Goal: Task Accomplishment & Management: Complete application form

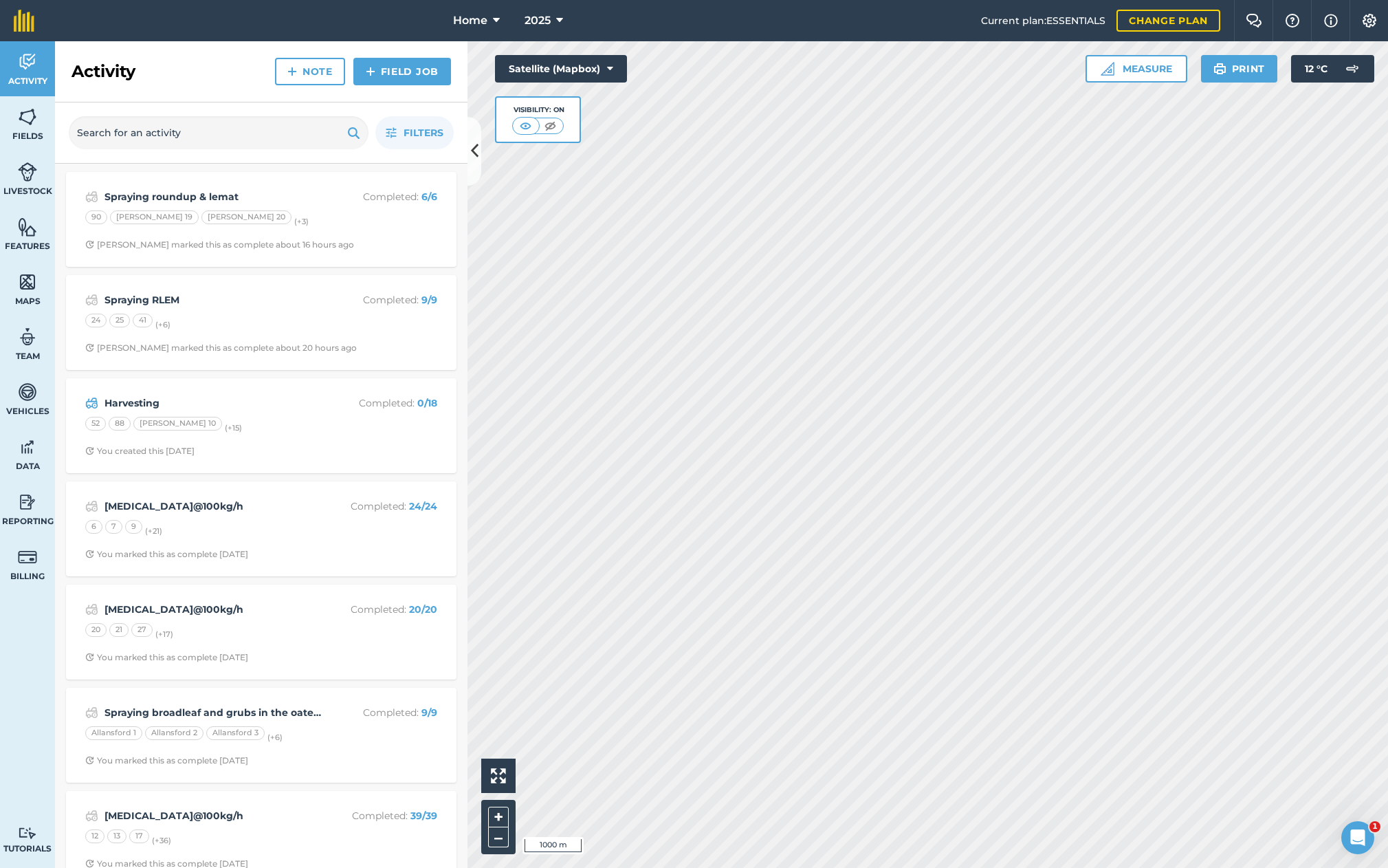
click at [421, 70] on link "Field Job" at bounding box center [402, 71] width 98 height 27
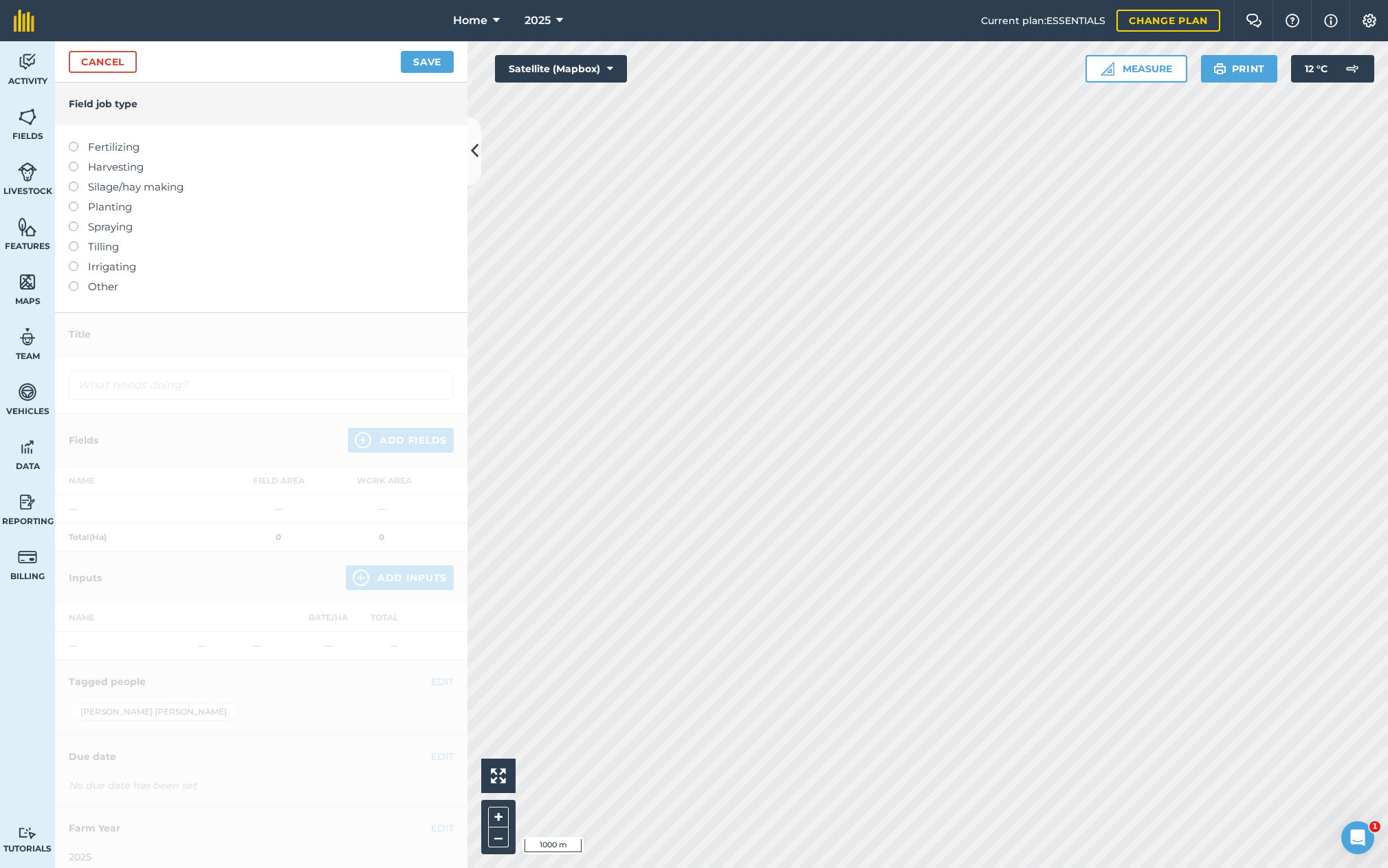
click at [73, 142] on label at bounding box center [79, 142] width 19 height 0
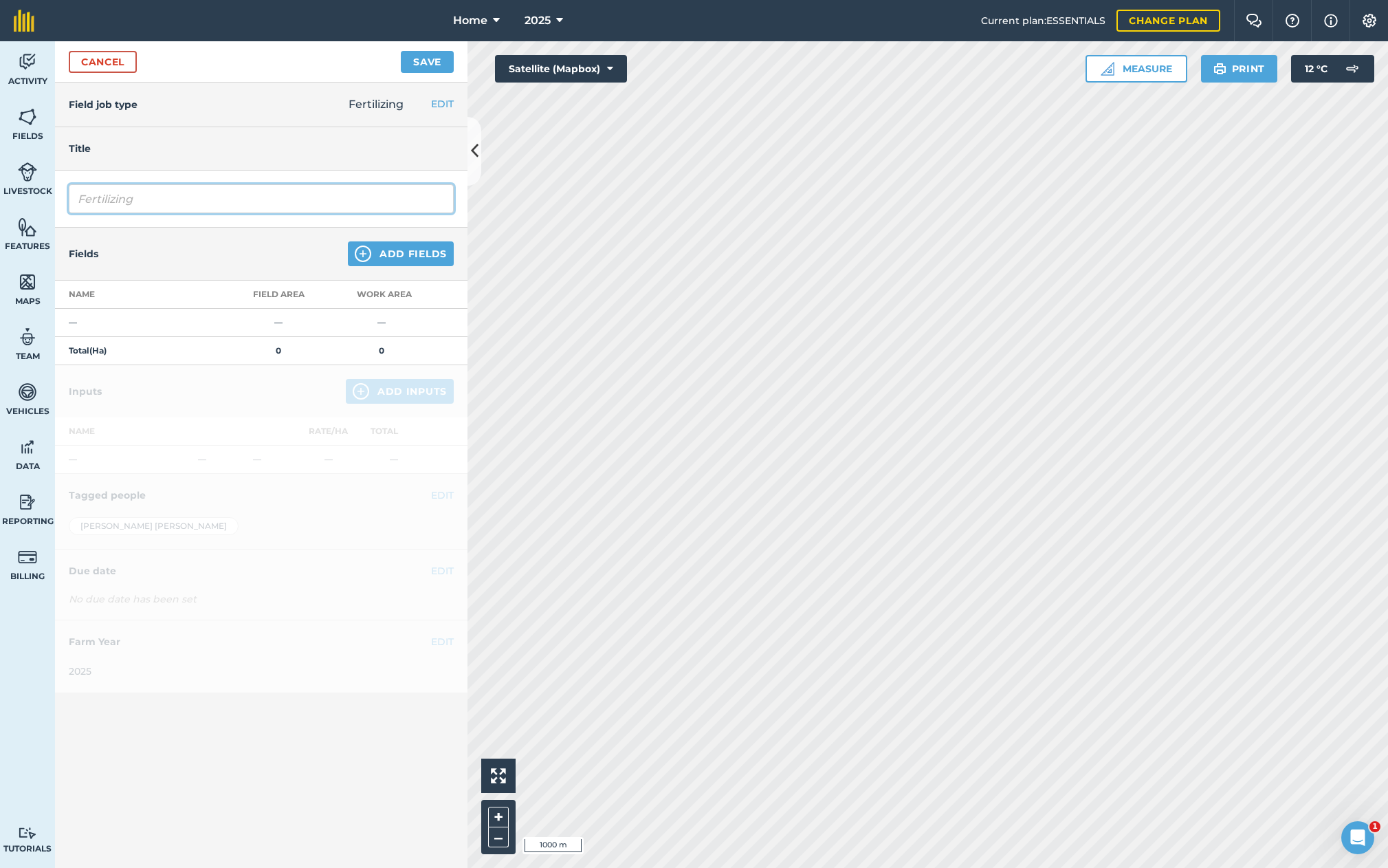
drag, startPoint x: 145, startPoint y: 200, endPoint x: 55, endPoint y: 197, distance: 90.0
click at [55, 197] on div "Fertilizing" at bounding box center [261, 199] width 413 height 57
type input "[MEDICAL_DATA]@100kg/h"
click at [422, 257] on button "Add Fields" at bounding box center [401, 254] width 106 height 25
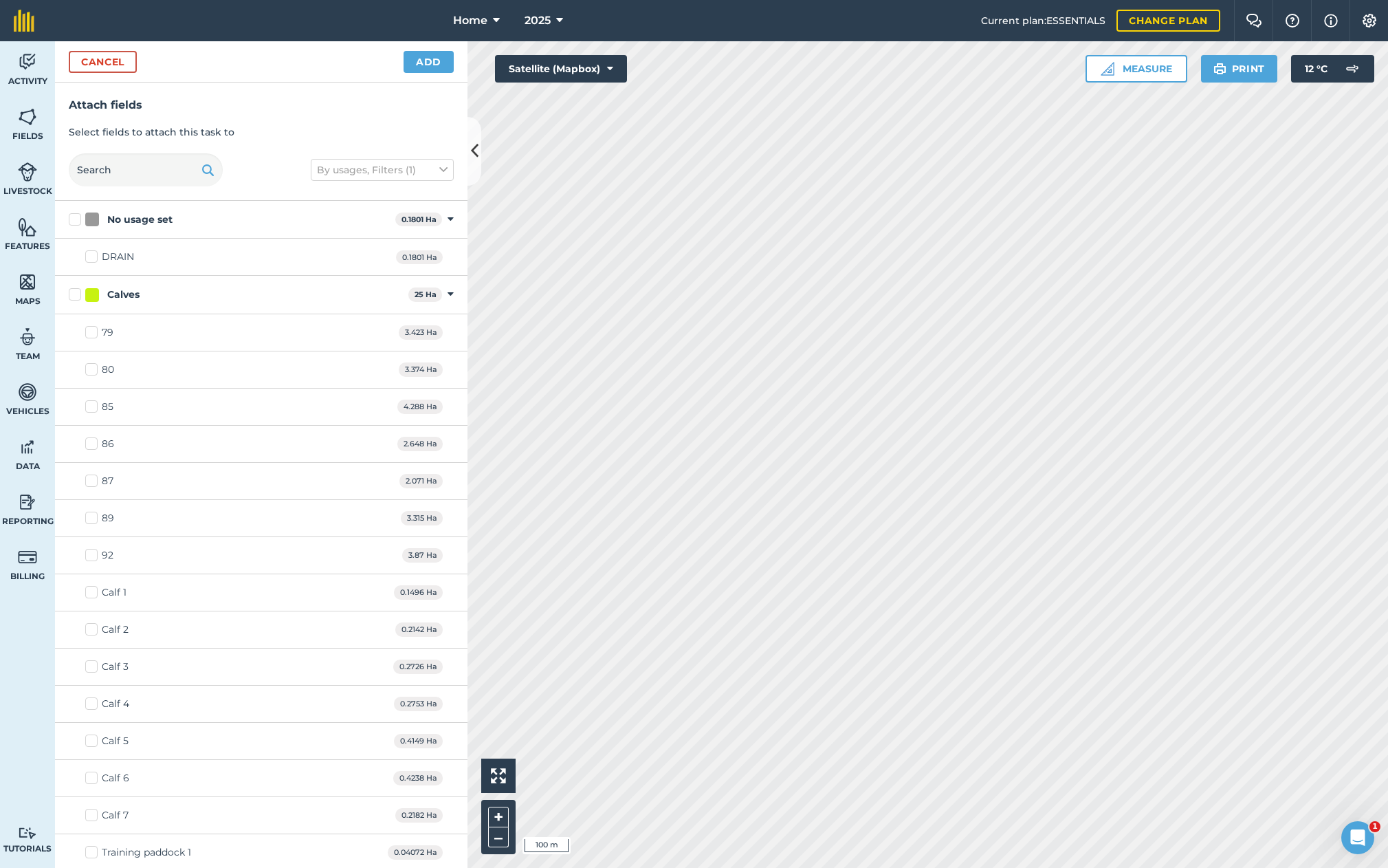
checkbox input "true"
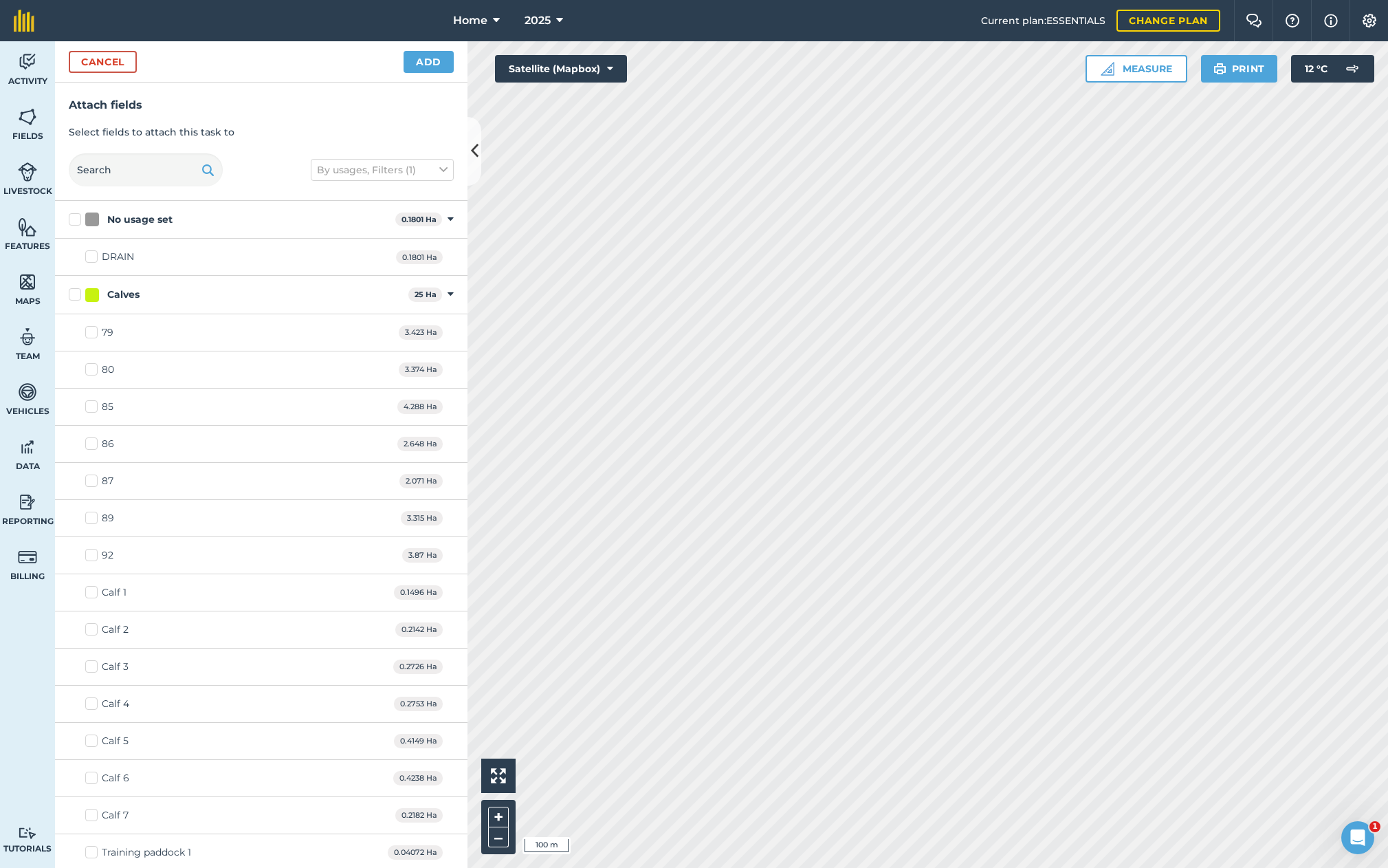
checkbox input "true"
checkbox input "false"
checkbox input "true"
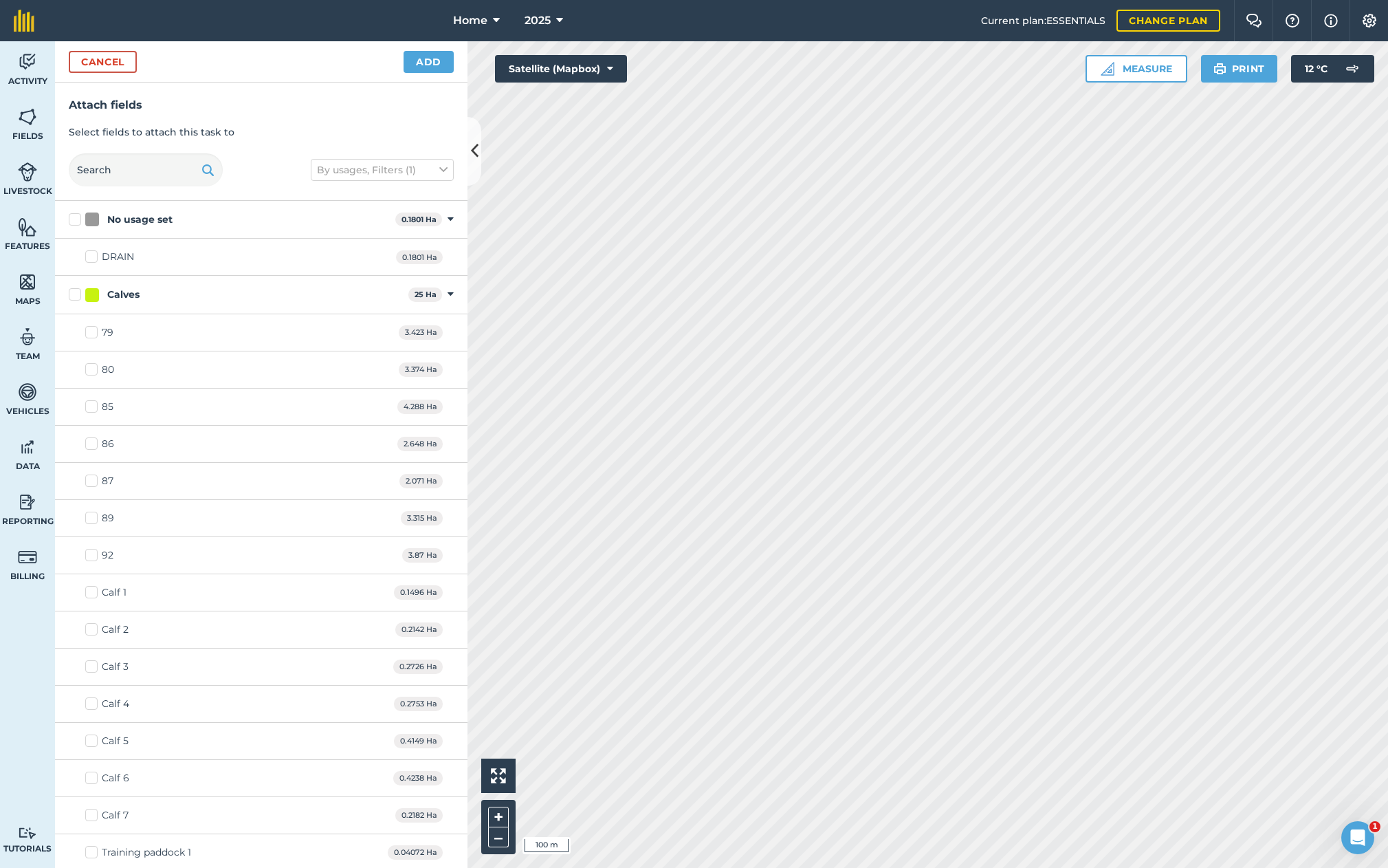
checkbox input "true"
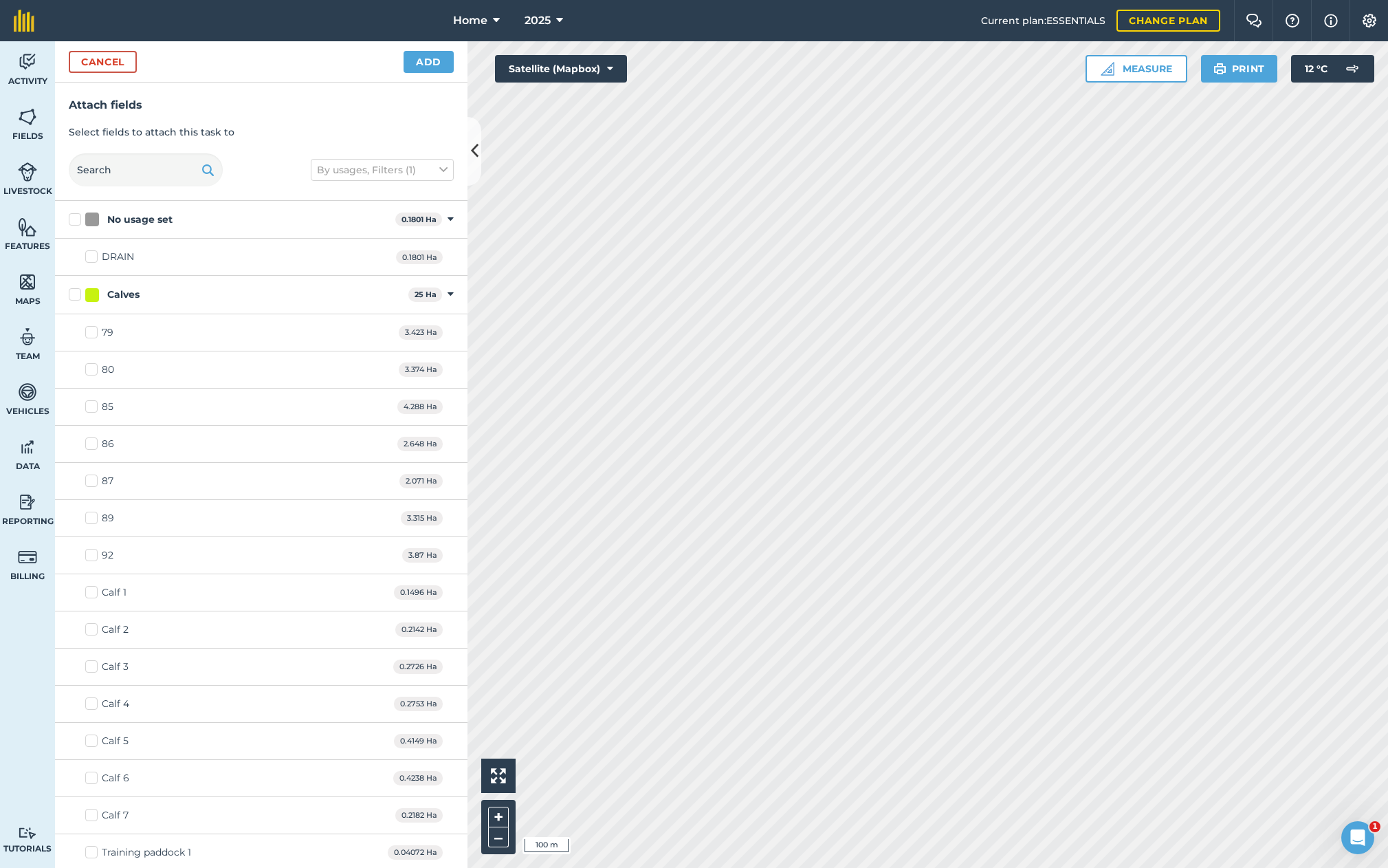
checkbox input "true"
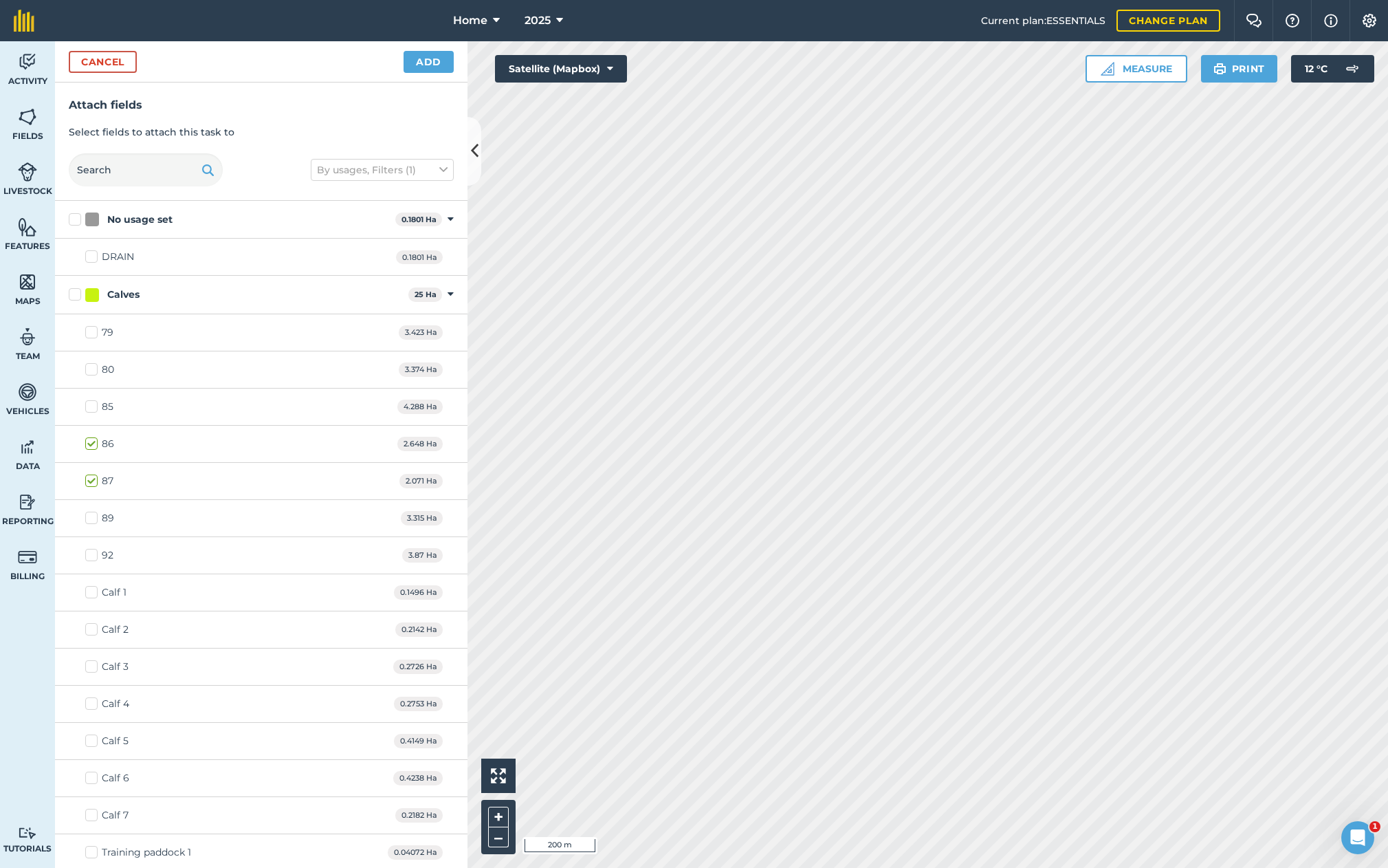
checkbox input "true"
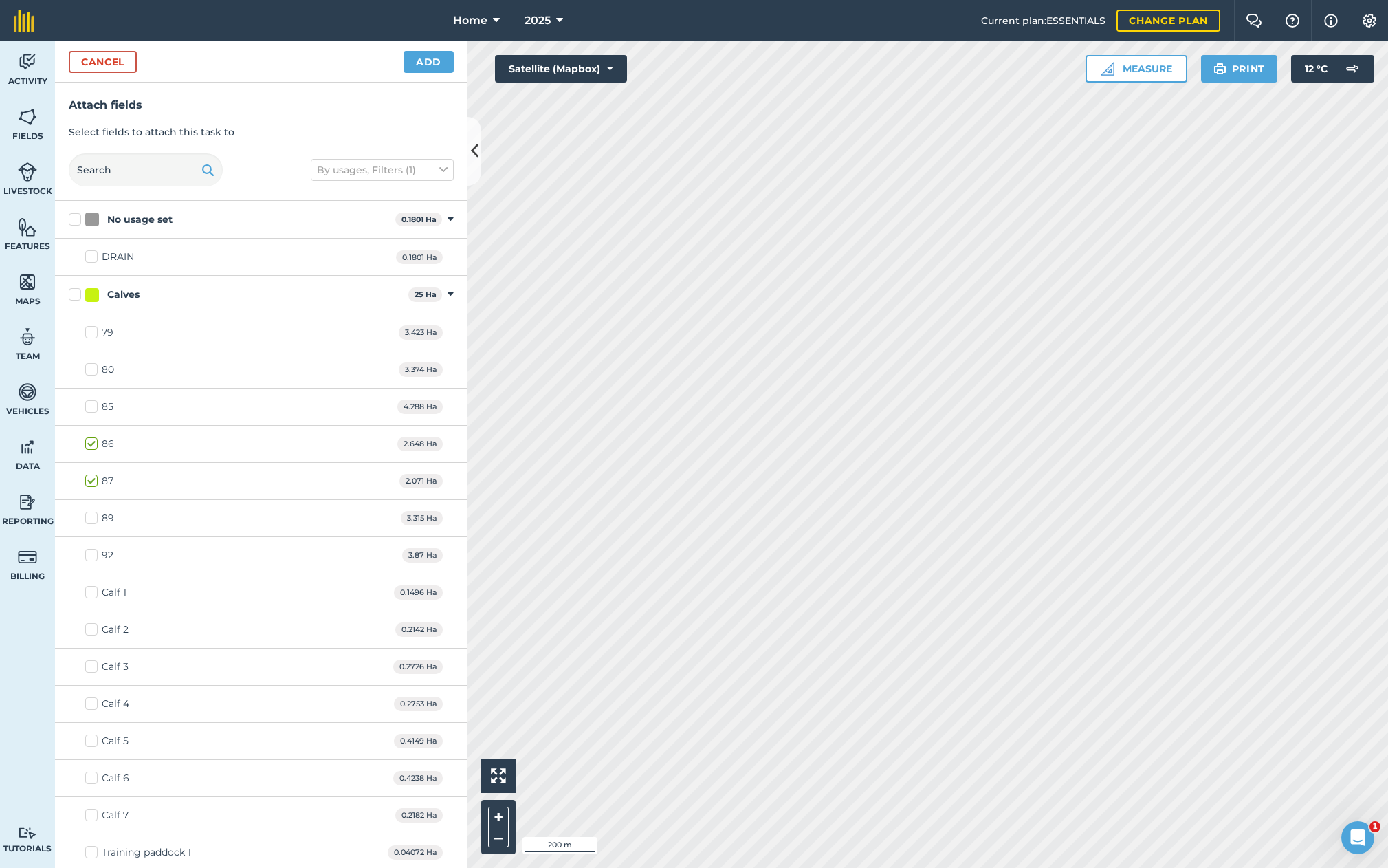
checkbox input "true"
click at [427, 61] on button "Add" at bounding box center [429, 62] width 50 height 22
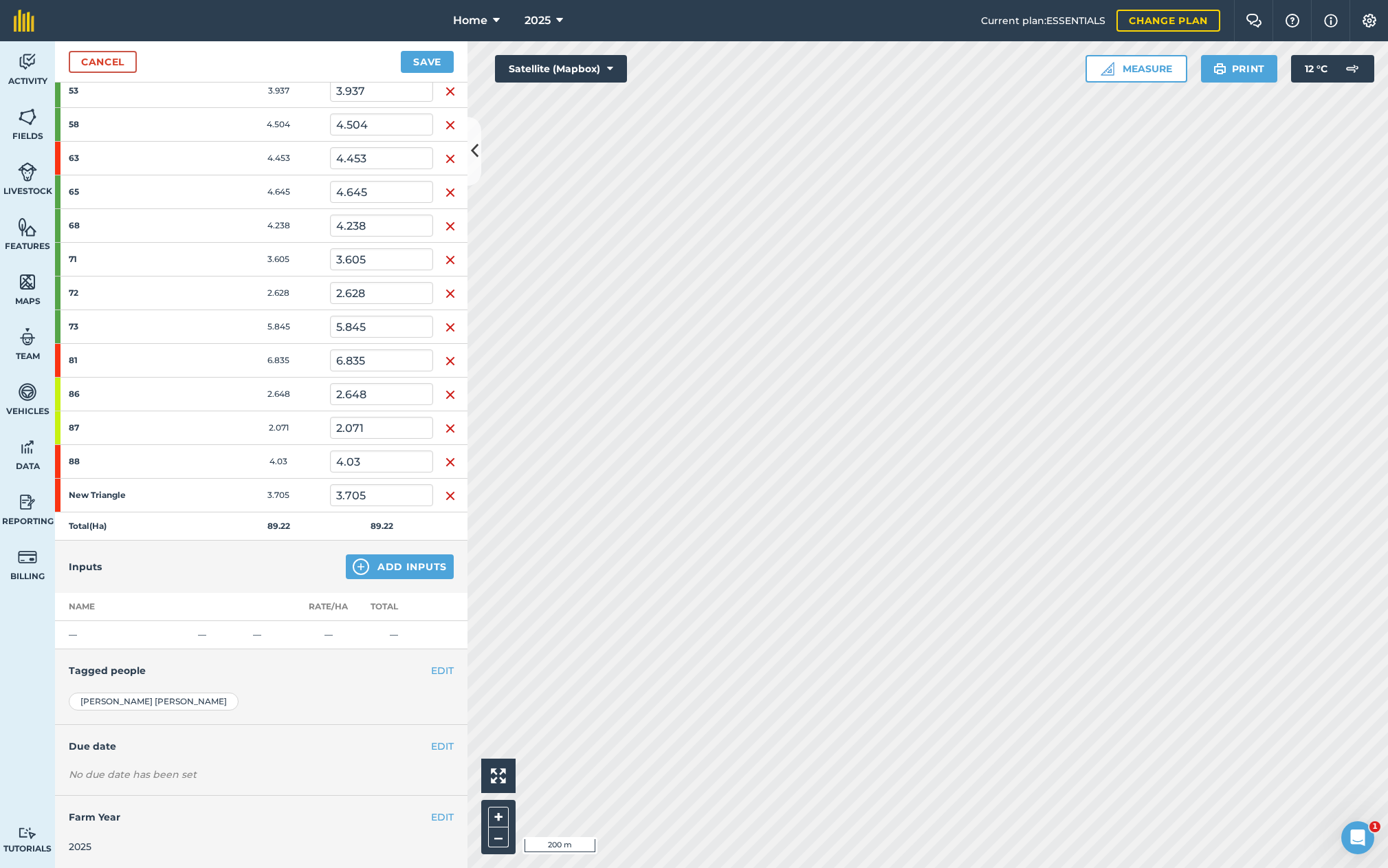
scroll to position [638, 0]
click at [441, 672] on button "EDIT" at bounding box center [442, 670] width 23 height 15
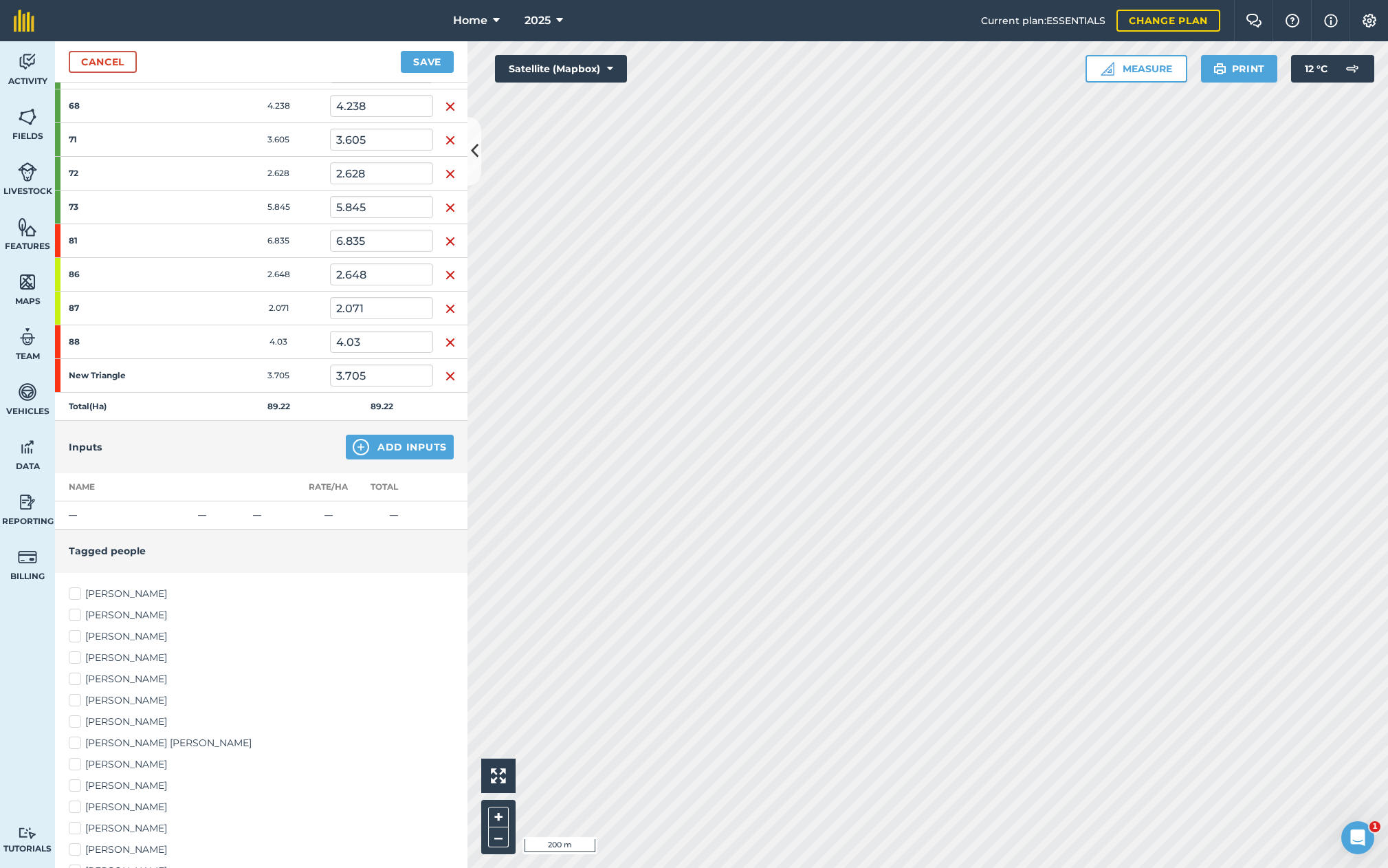
scroll to position [764, 0]
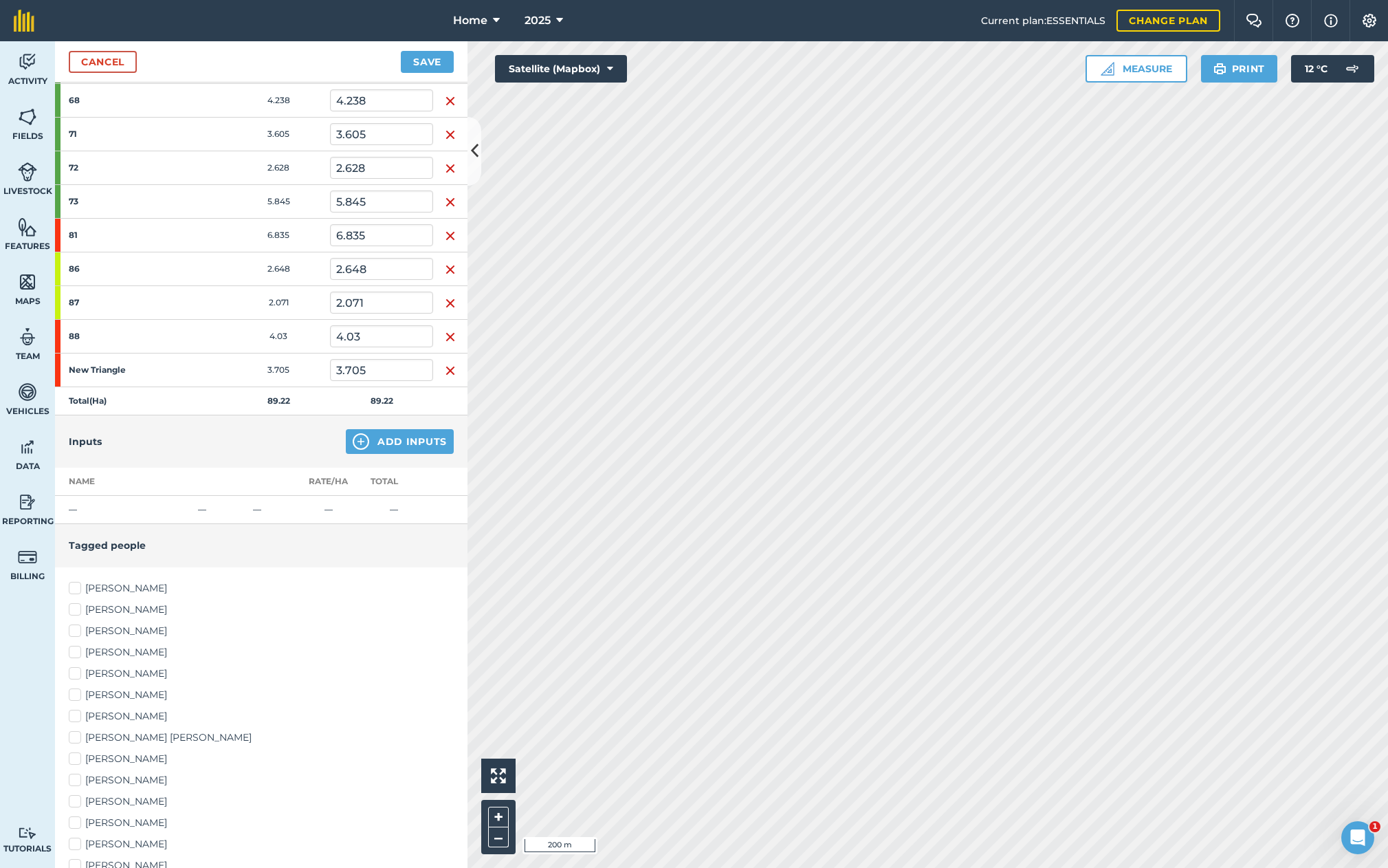
click at [115, 654] on label "[PERSON_NAME]" at bounding box center [261, 652] width 385 height 15
click at [78, 654] on input "[PERSON_NAME]" at bounding box center [73, 649] width 9 height 9
checkbox input "true"
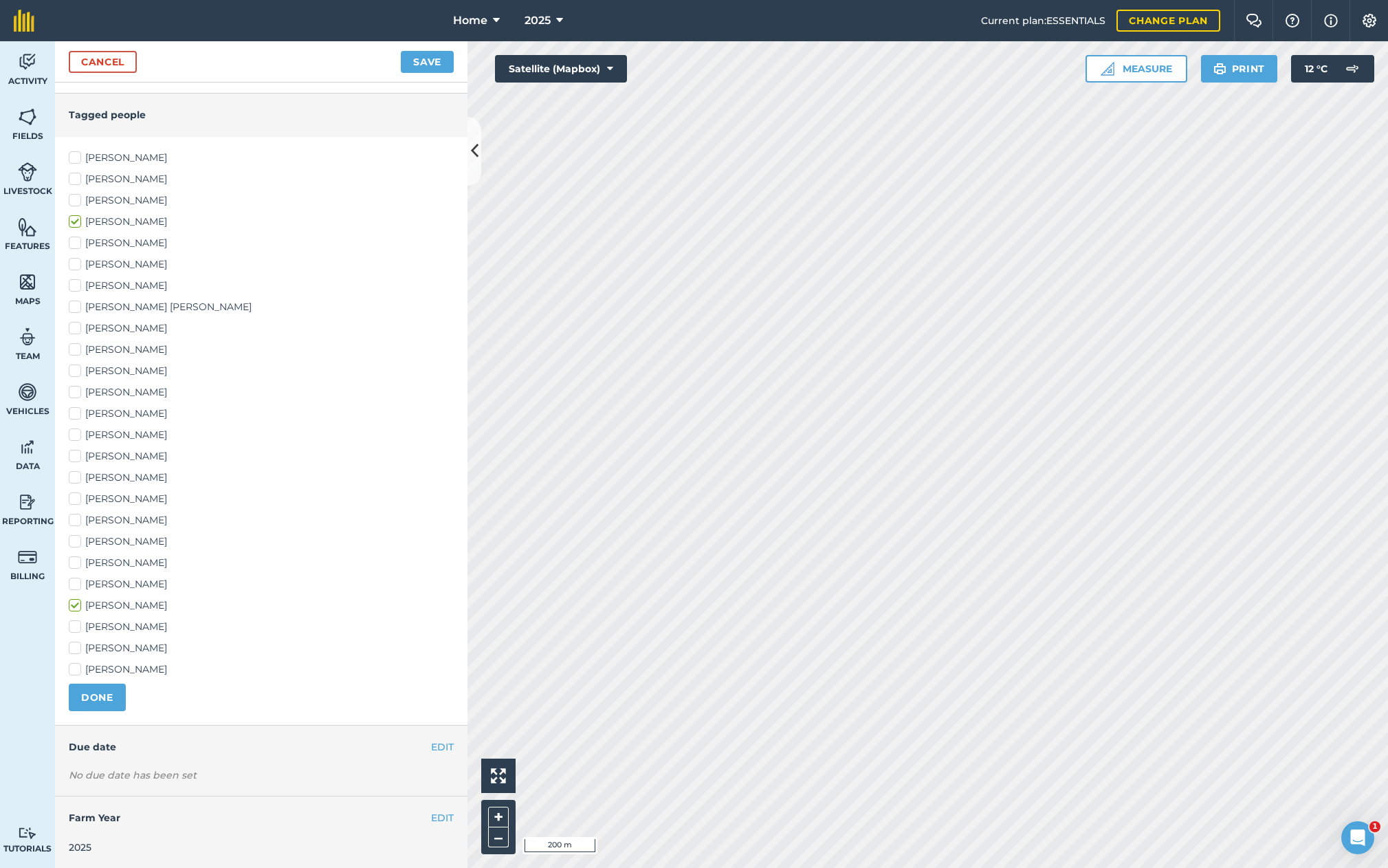
click at [100, 698] on button "DONE" at bounding box center [98, 697] width 57 height 27
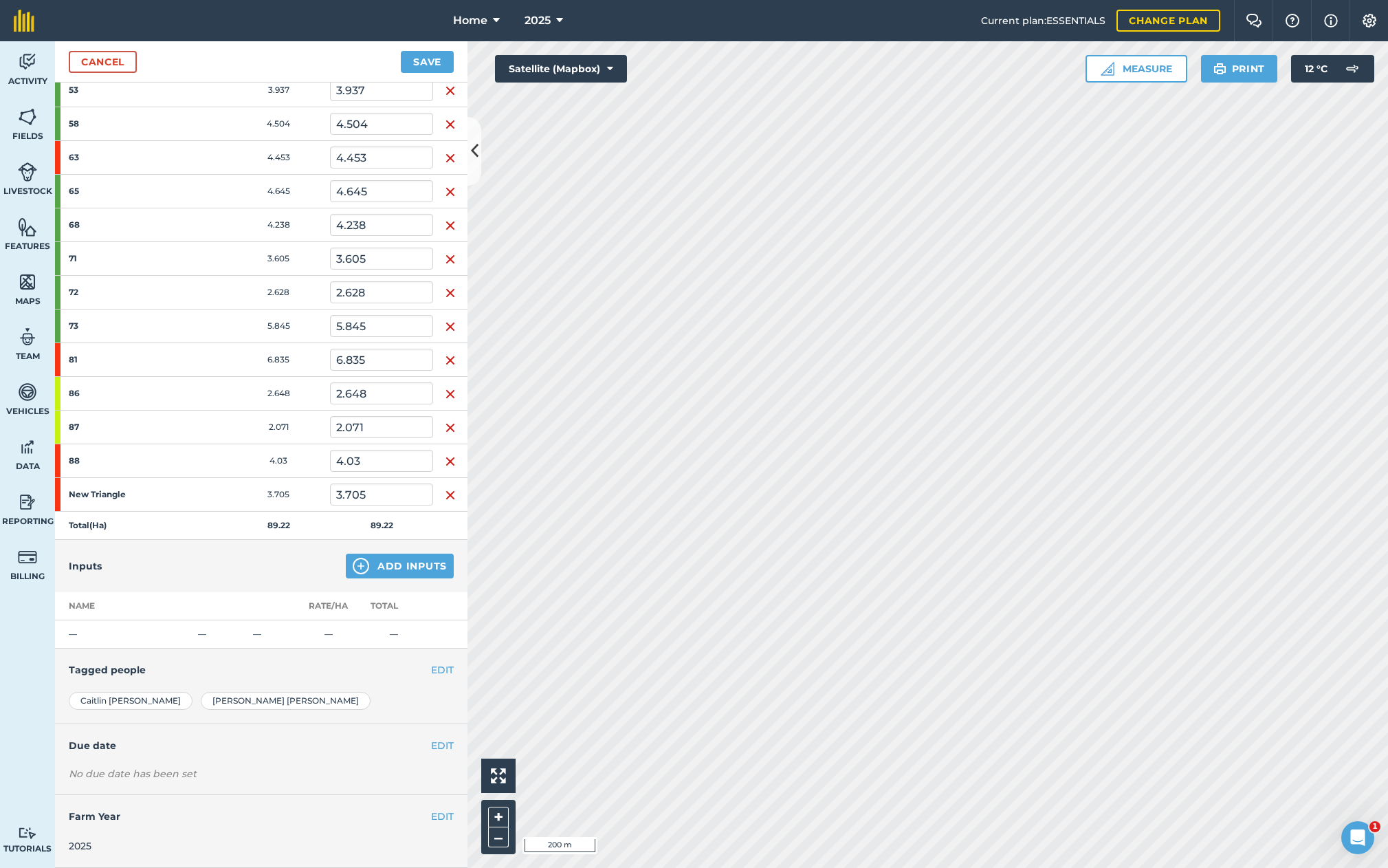
scroll to position [638, 0]
click at [419, 59] on button "Save" at bounding box center [427, 62] width 53 height 22
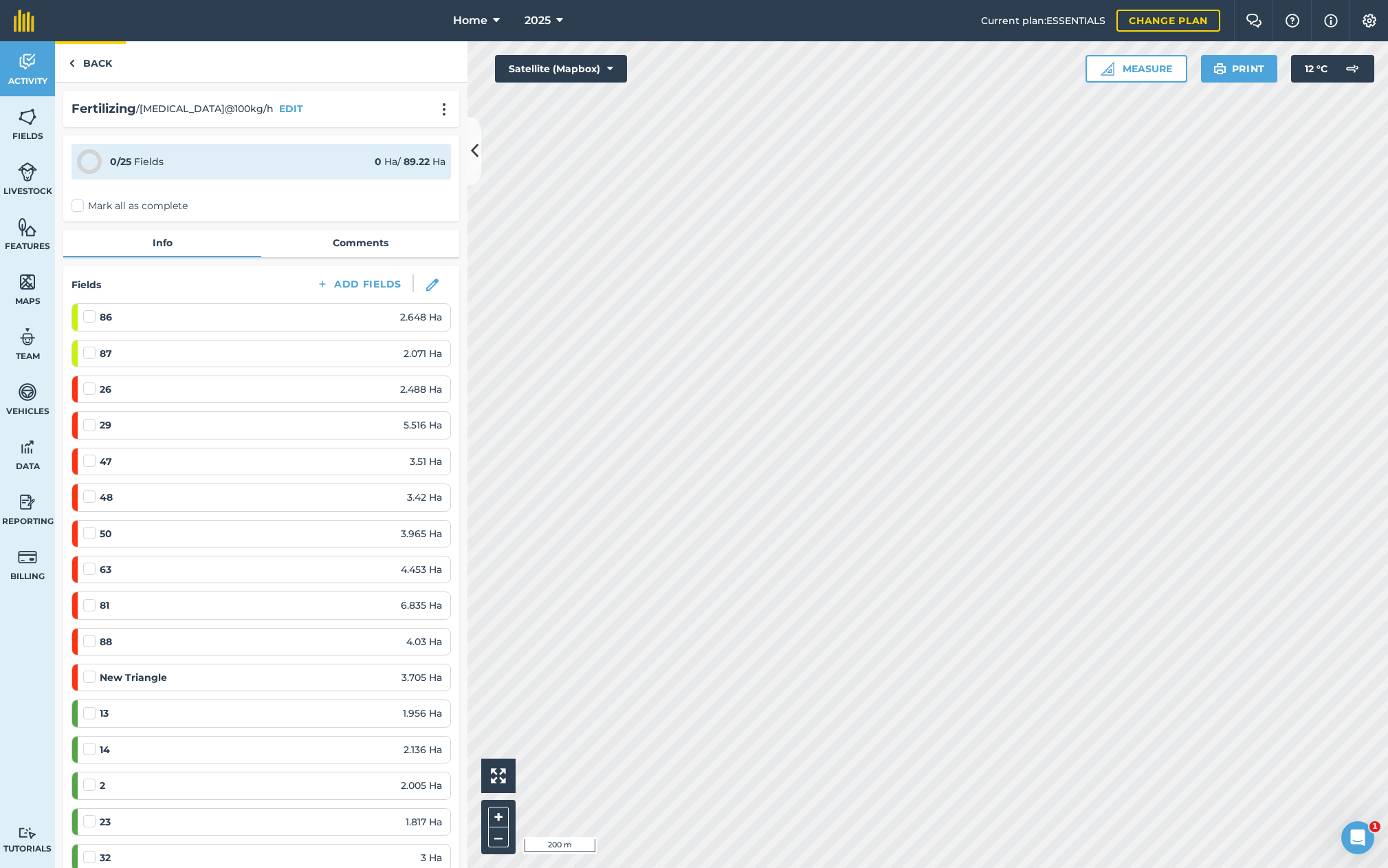
click at [96, 58] on link "Back" at bounding box center [90, 61] width 71 height 40
